Goal: Task Accomplishment & Management: Use online tool/utility

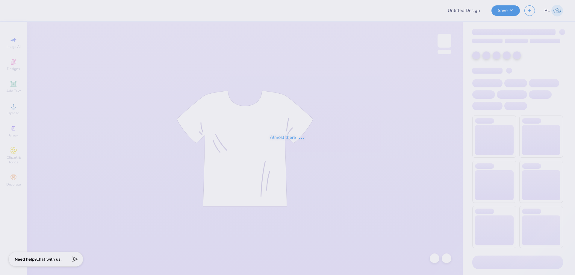
type input "Casachella Shirts 2025"
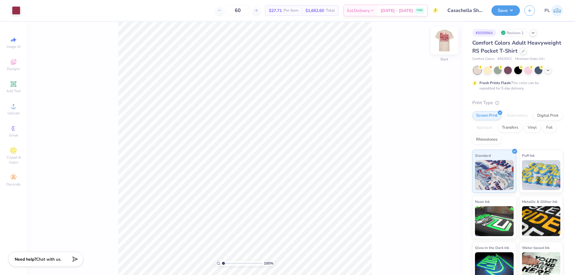
click at [448, 44] on img at bounding box center [445, 41] width 24 height 24
click at [444, 40] on div "Almost there" at bounding box center [301, 148] width 548 height 253
type input "20.45"
click at [16, 89] on span "Add Text" at bounding box center [13, 91] width 14 height 5
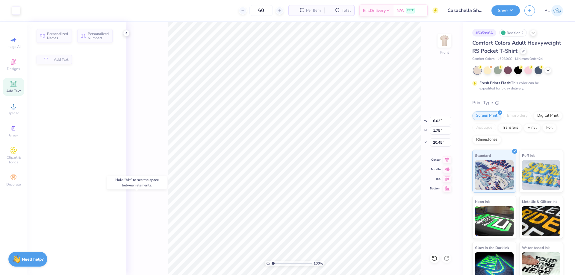
type input "6.03"
type input "1.75"
type input "13.38"
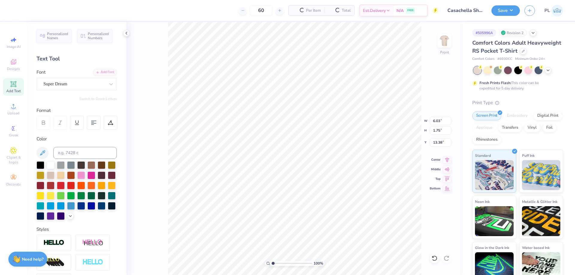
type input "3.32"
type input "1.38"
type input "20.45"
type input "1.42"
type input "0.71"
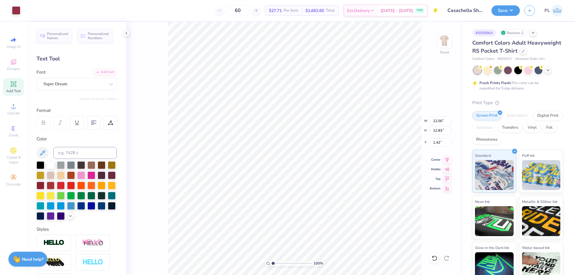
type input "0.54"
type input "14.87"
type input "3.32"
type input "1.38"
type input "20.45"
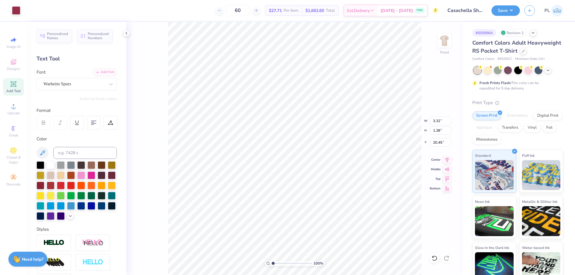
type input "0.71"
type input "0.54"
type input "14.87"
type input "0.62"
type input "0.42"
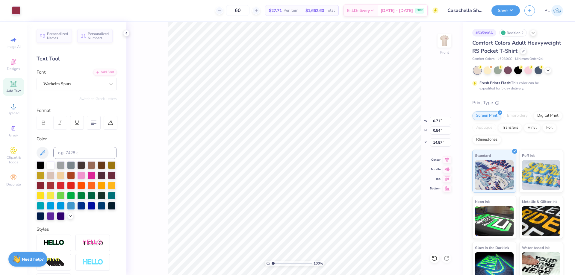
type input "11.88"
type input "16.96"
